Goal: Task Accomplishment & Management: Manage account settings

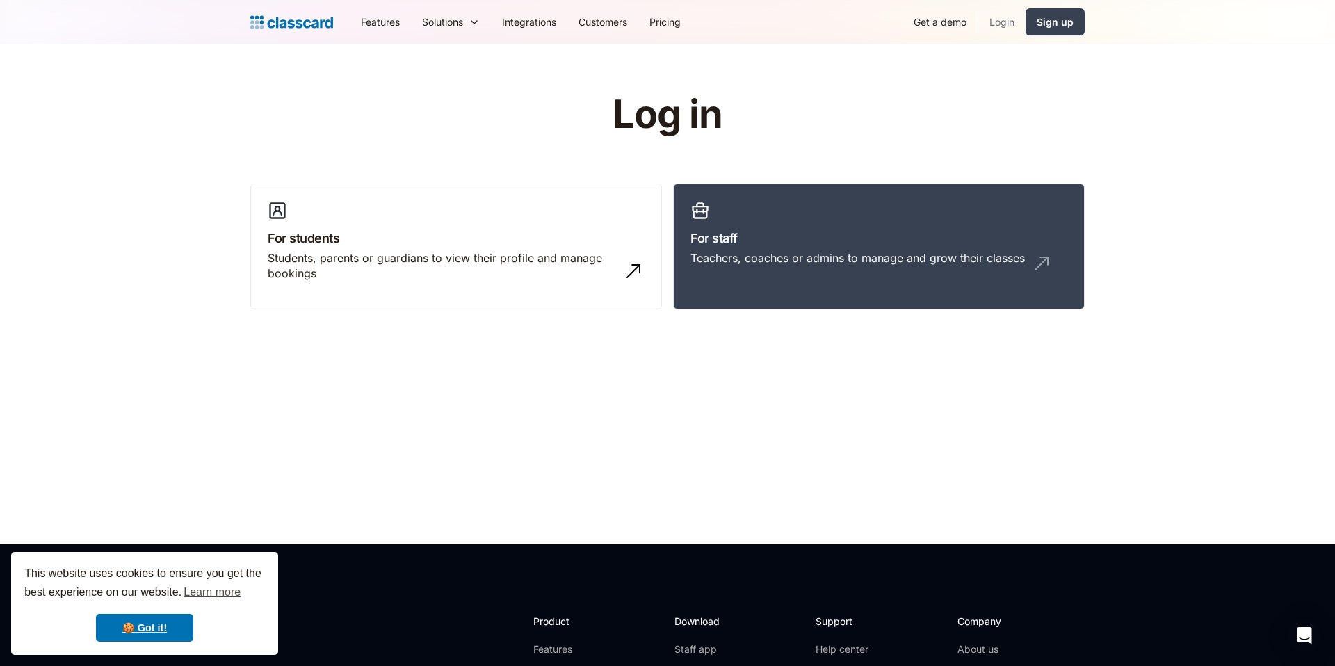
click at [1016, 19] on link "Login" at bounding box center [1002, 21] width 47 height 31
click at [789, 264] on div "Teachers, coaches or admins to manage and grow their classes" at bounding box center [858, 257] width 335 height 15
